Goal: Information Seeking & Learning: Learn about a topic

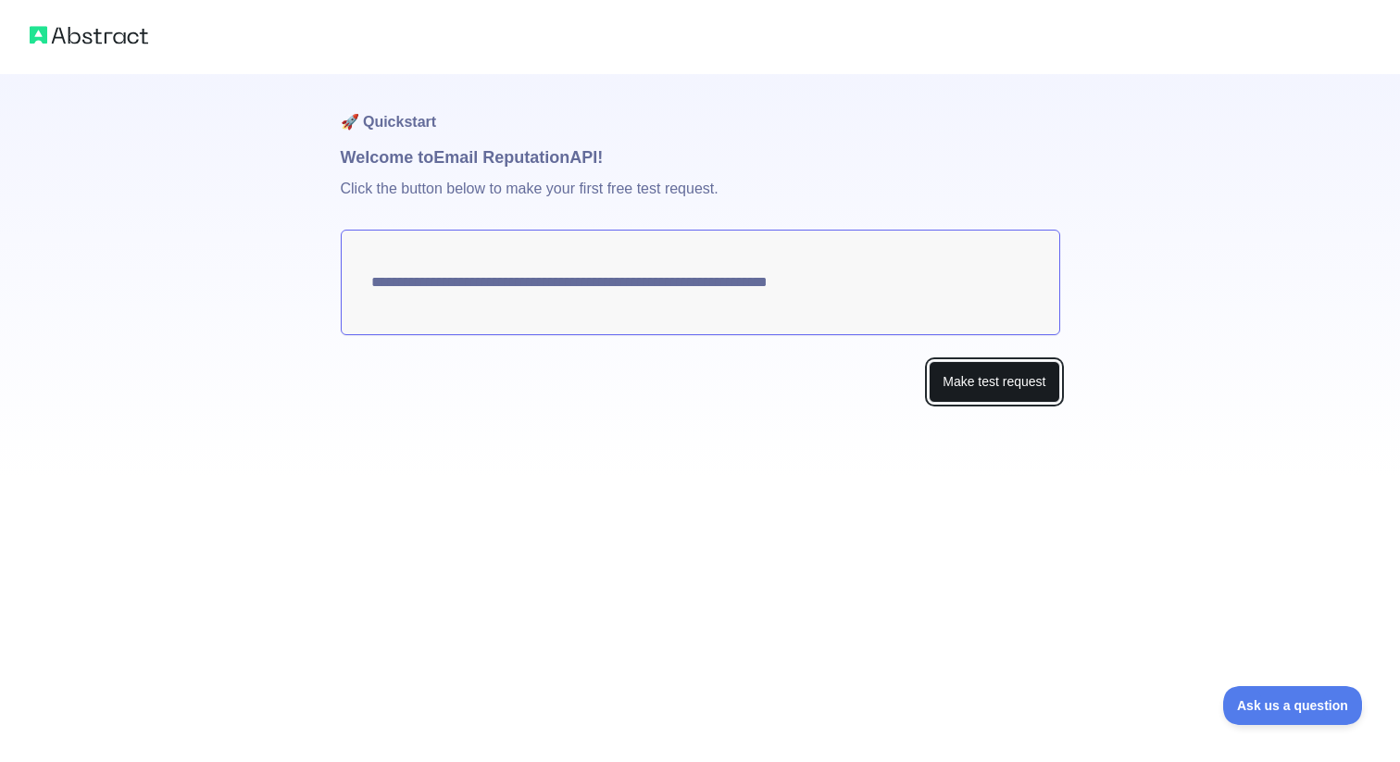
click at [982, 377] on button "Make test request" at bounding box center [994, 382] width 131 height 42
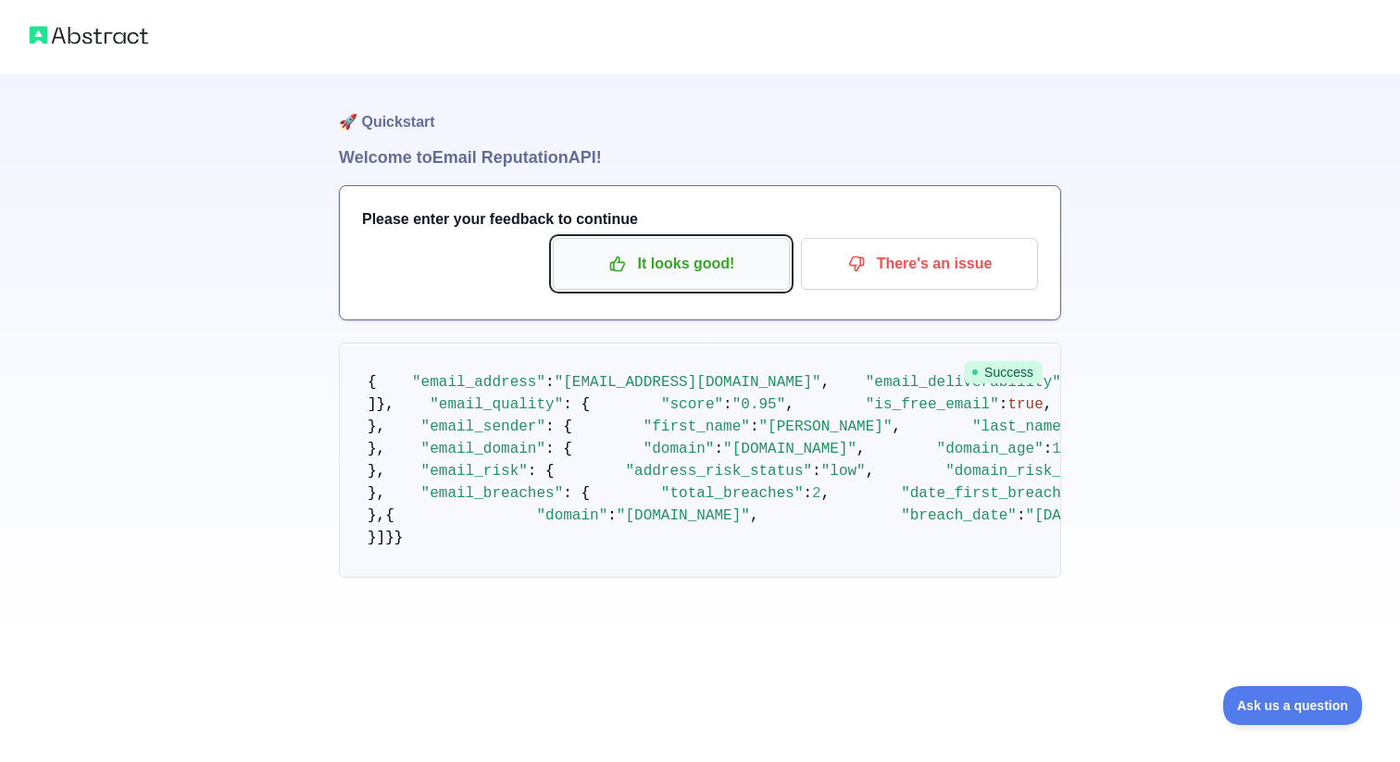
click at [770, 259] on p "It looks good!" at bounding box center [671, 263] width 209 height 31
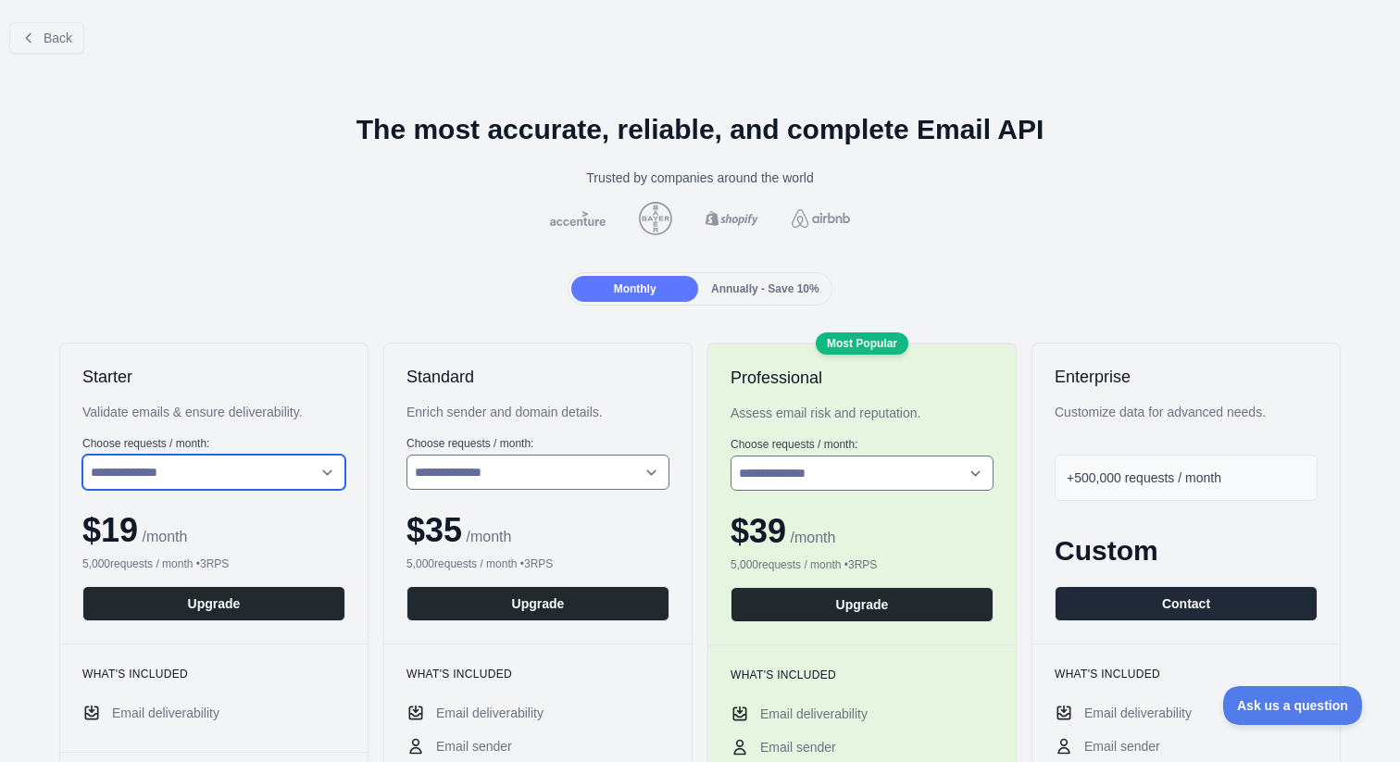
click at [255, 470] on select "**********" at bounding box center [213, 472] width 263 height 35
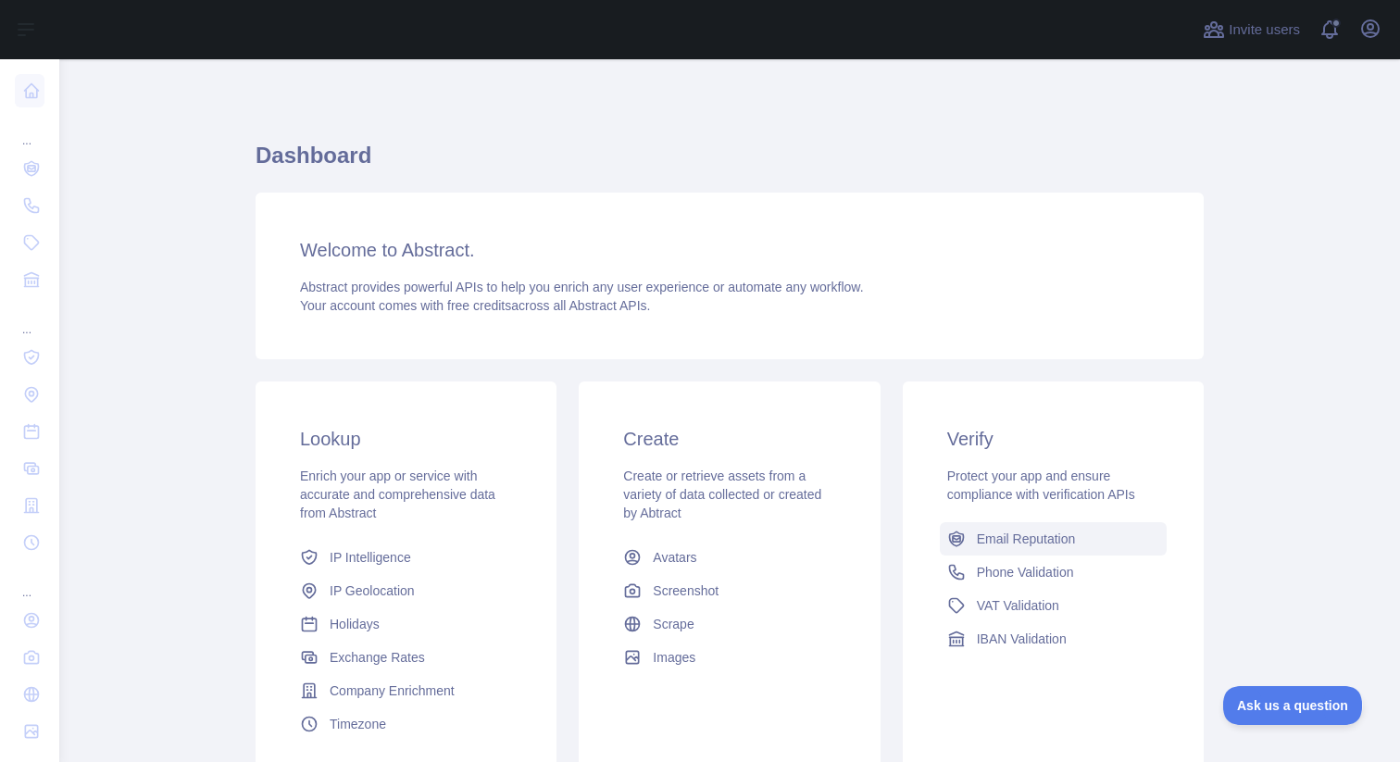
click at [1052, 538] on span "Email Reputation" at bounding box center [1026, 539] width 99 height 19
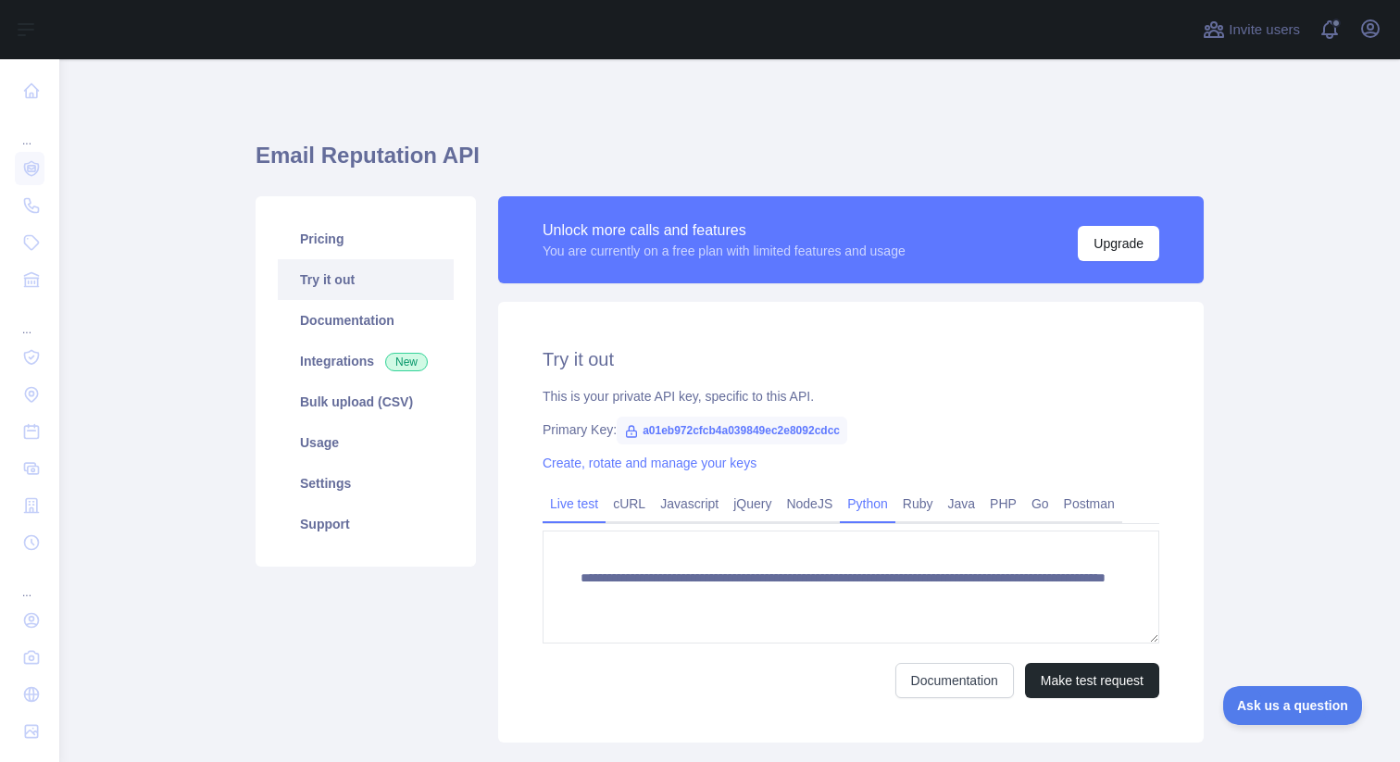
click at [872, 504] on link "Python" at bounding box center [868, 504] width 56 height 30
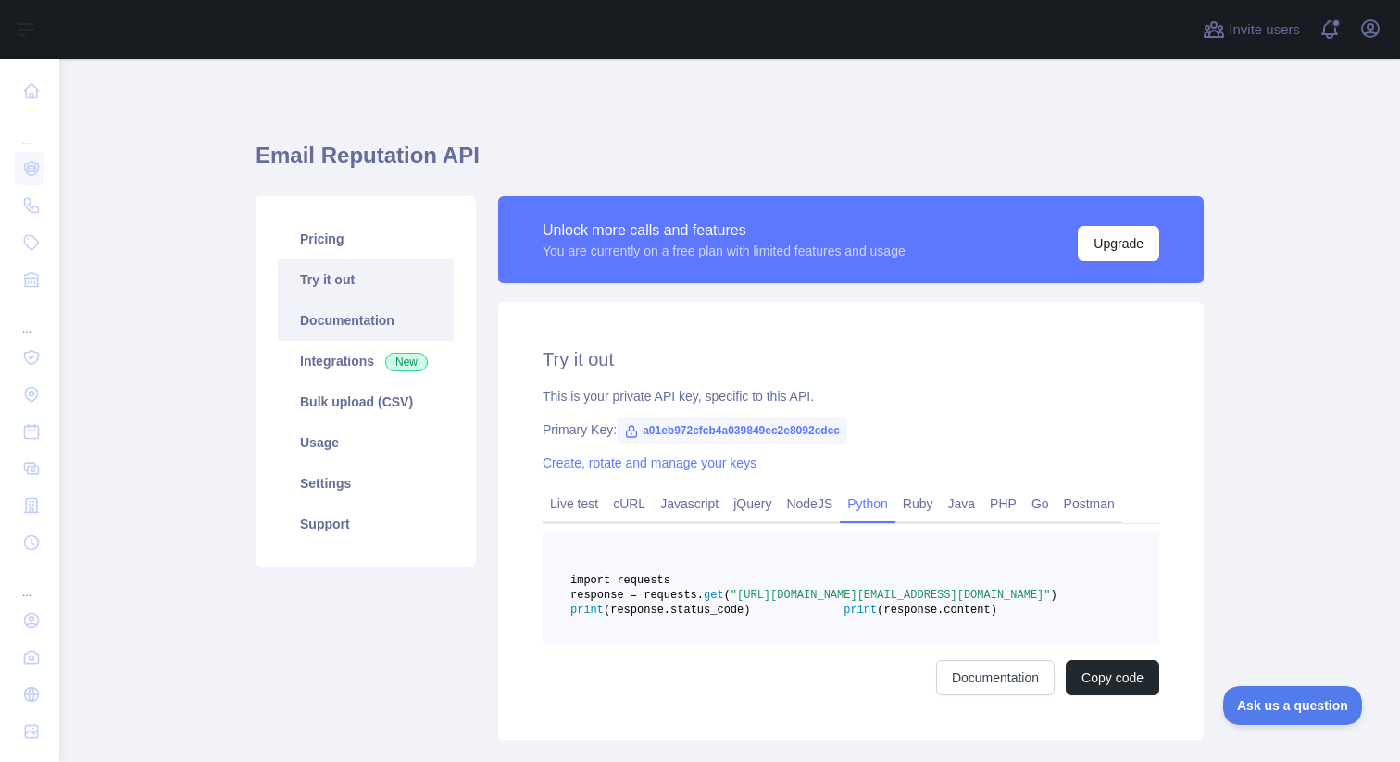
click at [384, 328] on link "Documentation" at bounding box center [366, 320] width 176 height 41
click at [368, 435] on link "Usage" at bounding box center [366, 442] width 176 height 41
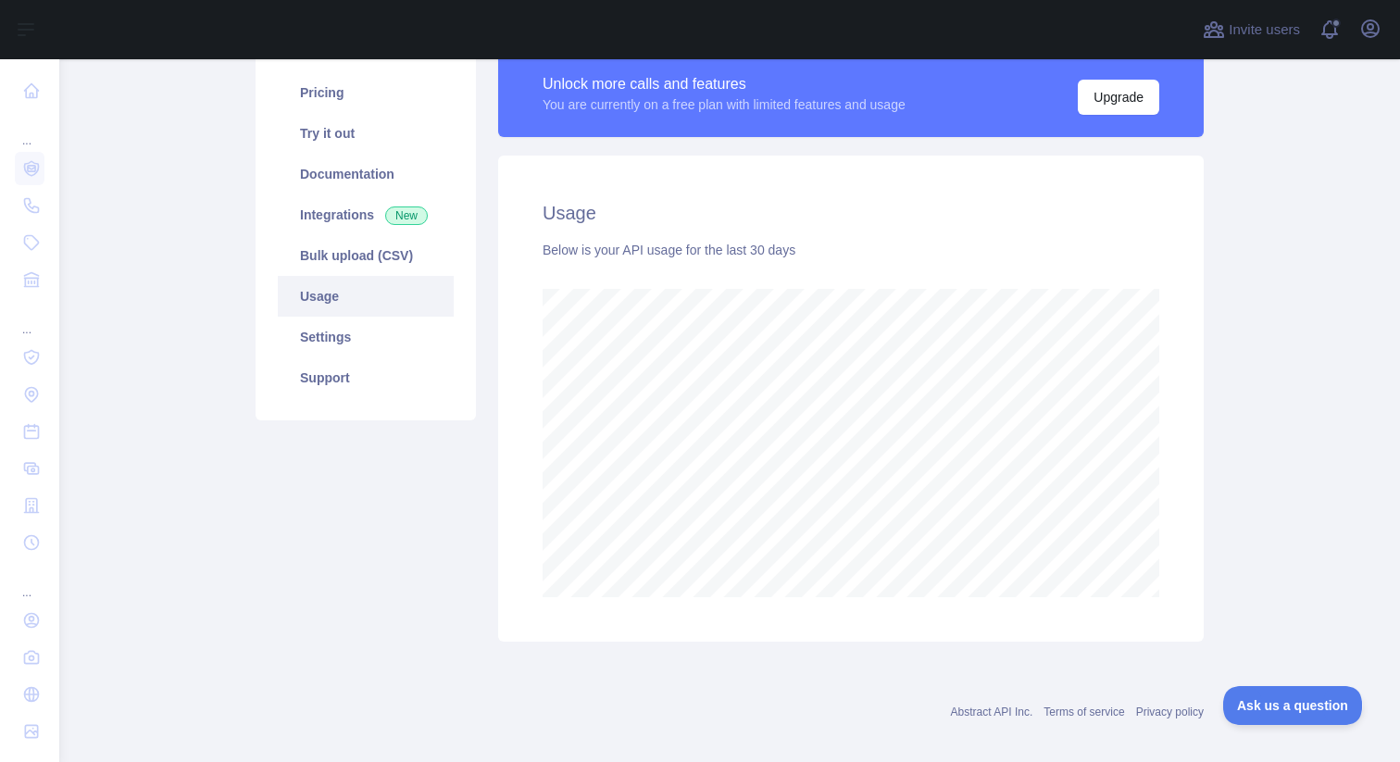
scroll to position [148, 0]
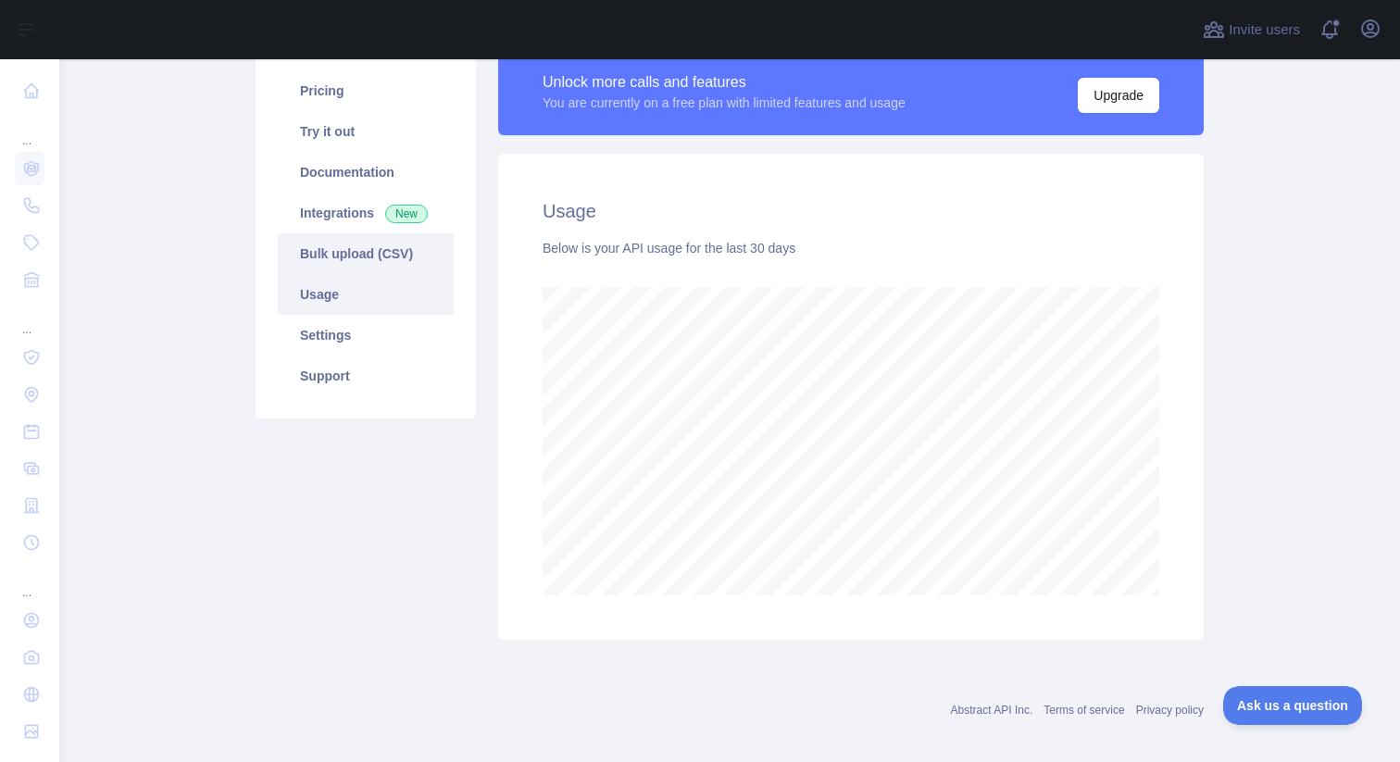
click at [400, 259] on link "Bulk upload (CSV)" at bounding box center [366, 253] width 176 height 41
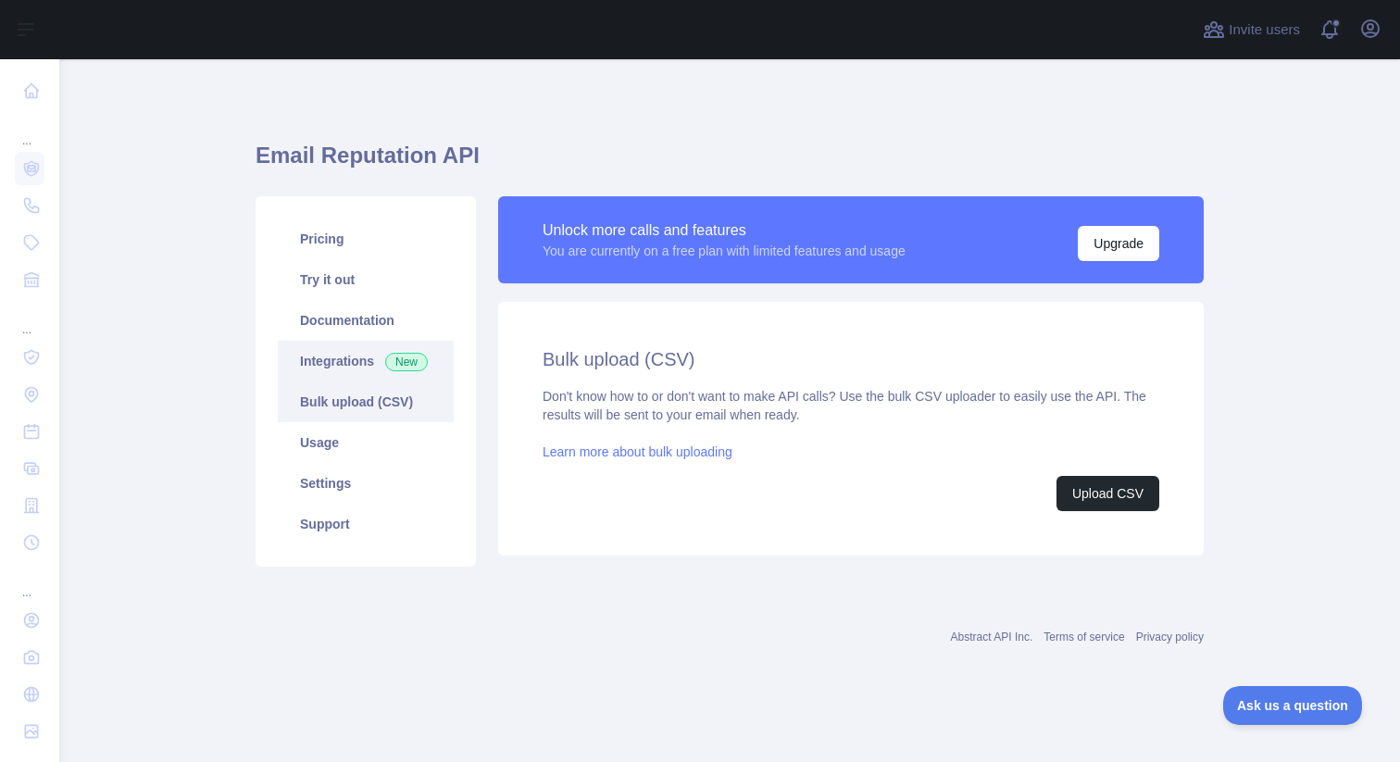
click at [330, 372] on link "Integrations New" at bounding box center [366, 361] width 176 height 41
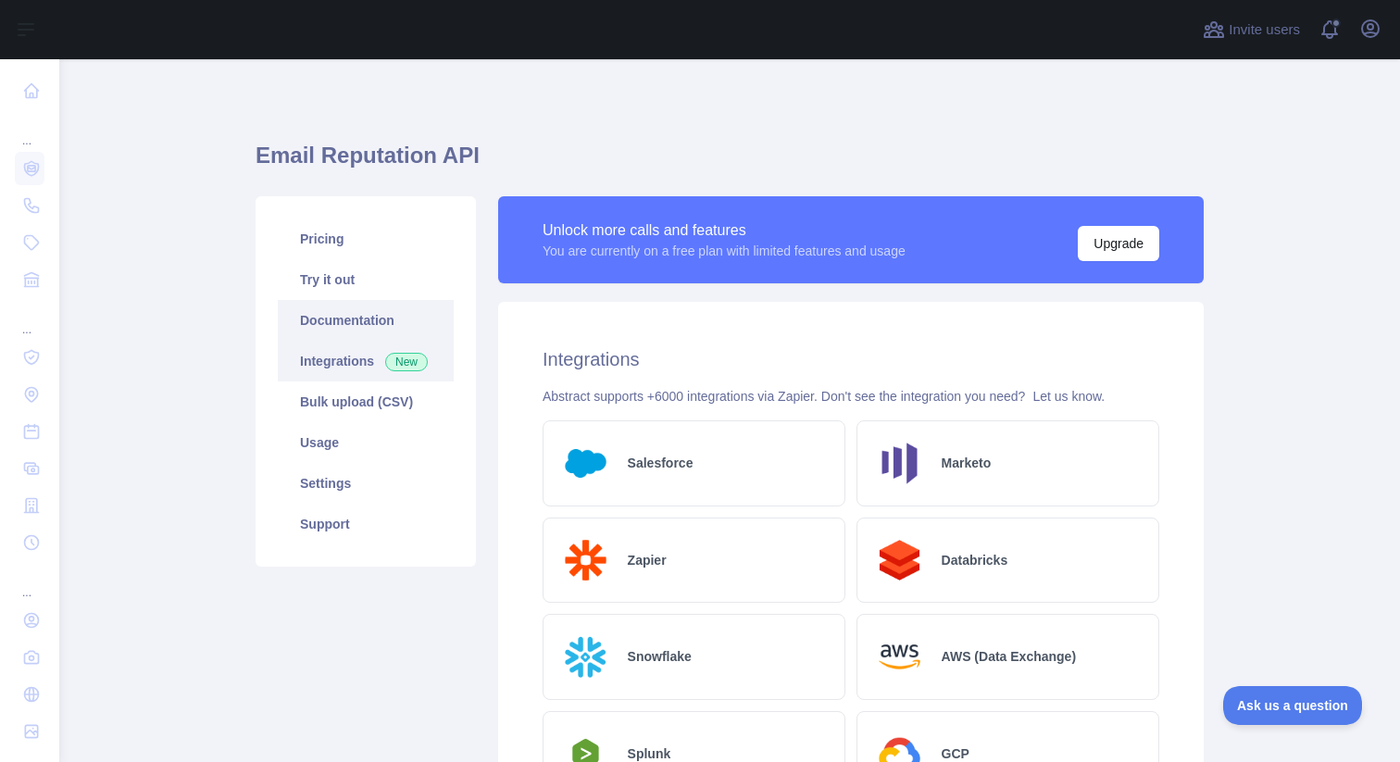
click at [354, 335] on link "Documentation" at bounding box center [366, 320] width 176 height 41
click at [370, 351] on link "Integrations New" at bounding box center [366, 361] width 176 height 41
click at [370, 282] on link "Try it out" at bounding box center [366, 279] width 176 height 41
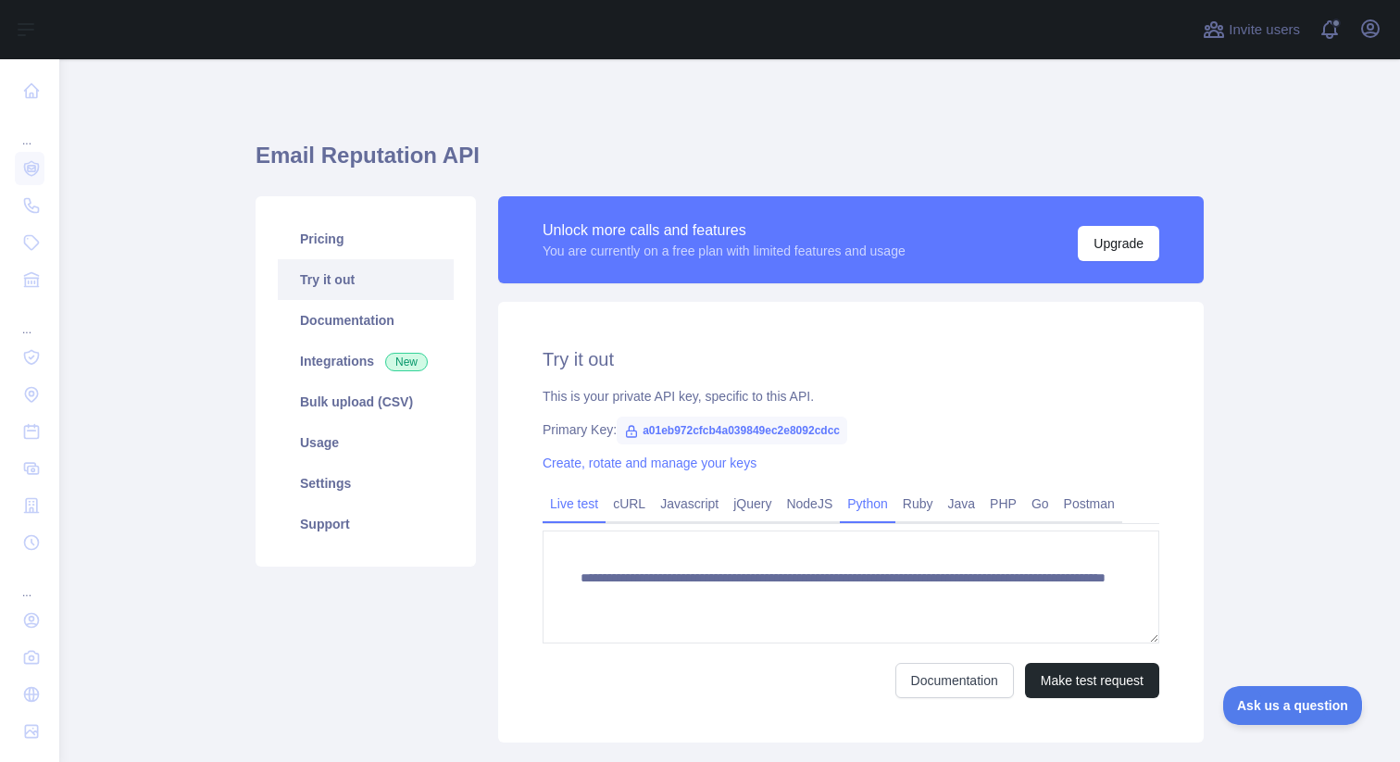
click at [876, 504] on link "Python" at bounding box center [868, 504] width 56 height 30
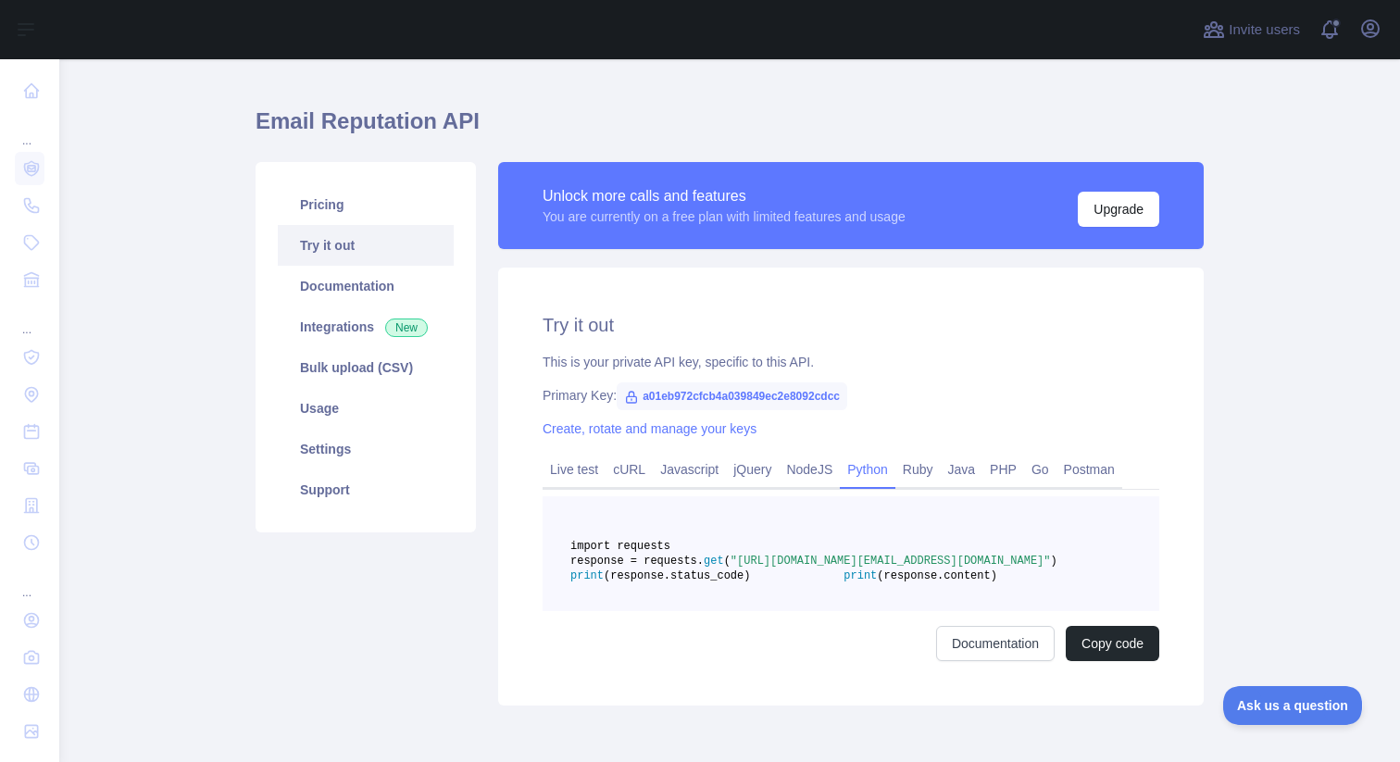
scroll to position [57, 0]
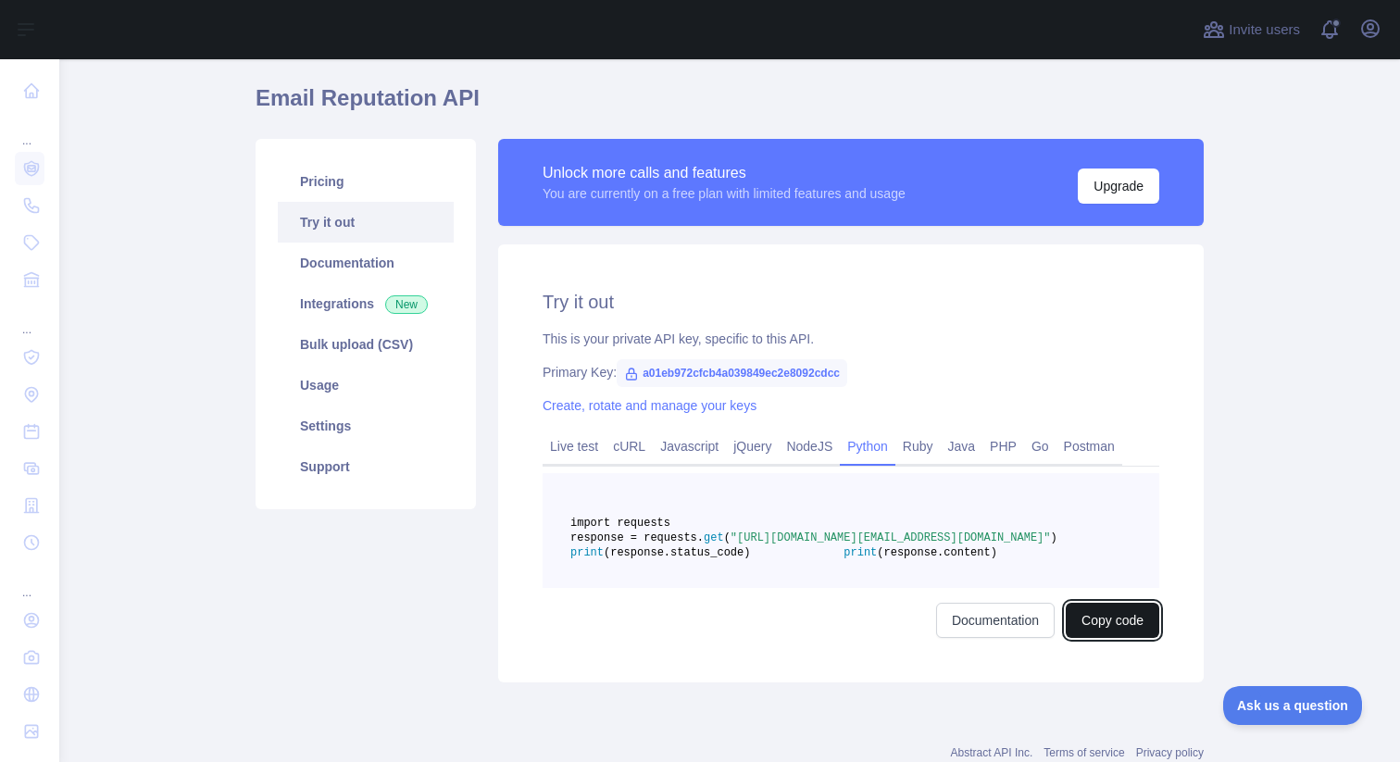
click at [1118, 638] on button "Copy code" at bounding box center [1113, 620] width 94 height 35
click at [384, 179] on link "Pricing" at bounding box center [366, 181] width 176 height 41
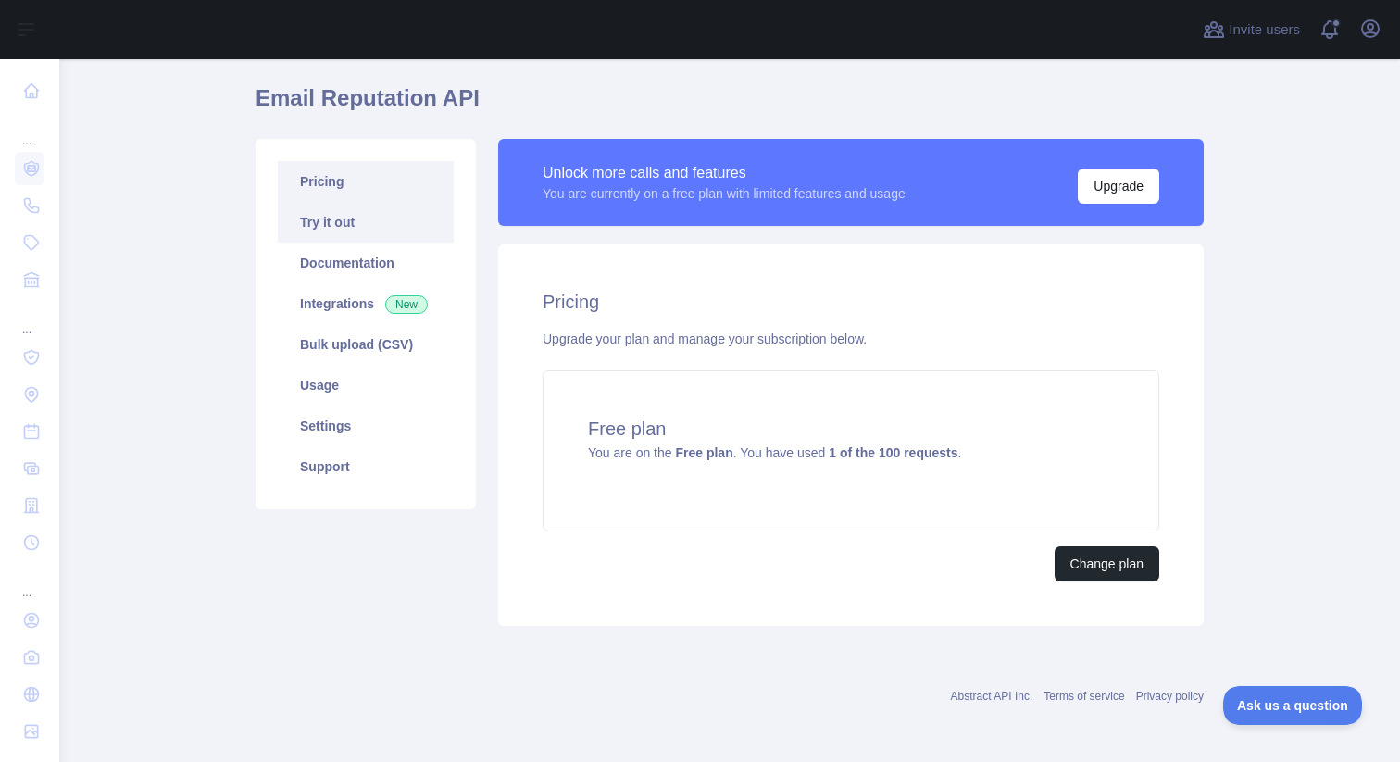
click at [355, 224] on link "Try it out" at bounding box center [366, 222] width 176 height 41
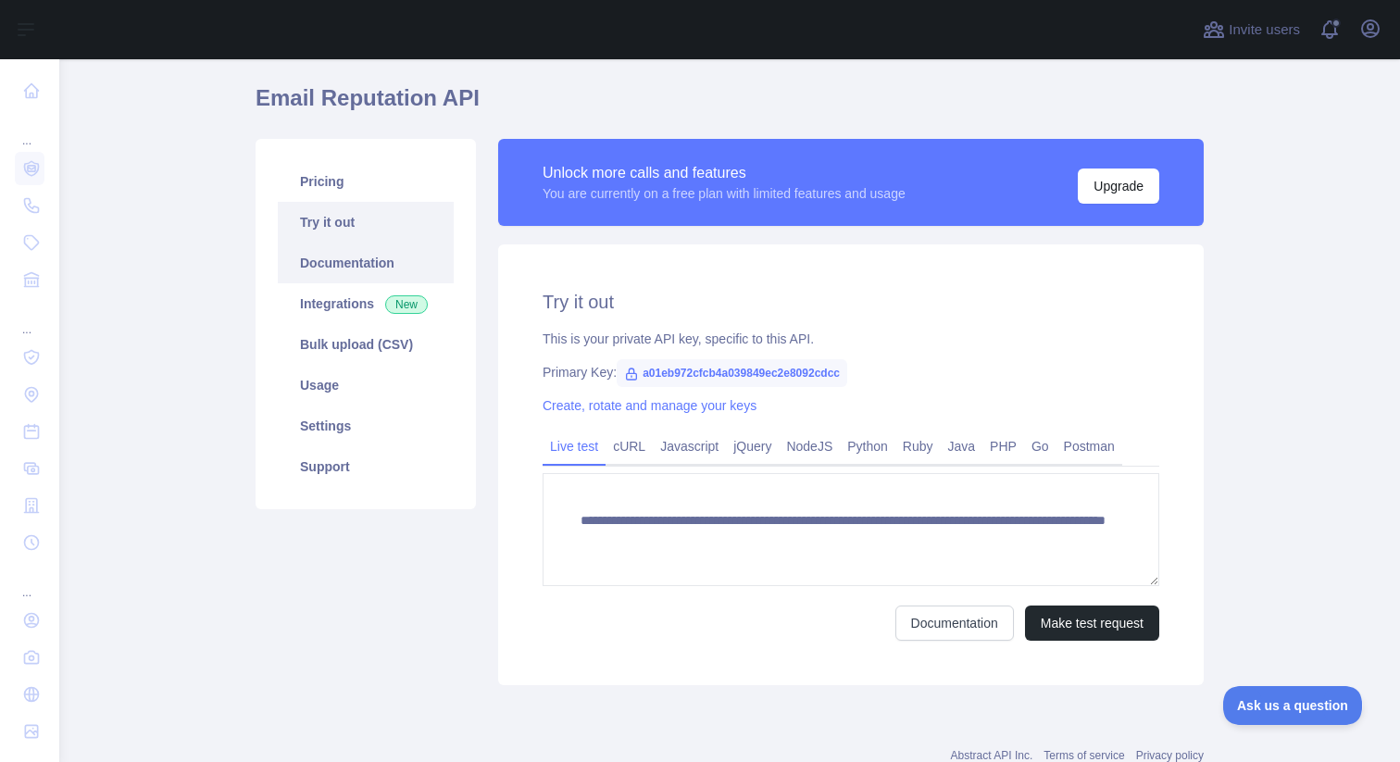
click at [353, 253] on link "Documentation" at bounding box center [366, 263] width 176 height 41
drag, startPoint x: 644, startPoint y: 368, endPoint x: 870, endPoint y: 380, distance: 226.3
click at [847, 380] on span "a01eb972cfcb4a039849ec2e8092cdcc" at bounding box center [732, 373] width 231 height 28
copy span "a01eb972cfcb4a039849ec2e8092cdcc"
